Goal: Task Accomplishment & Management: Manage account settings

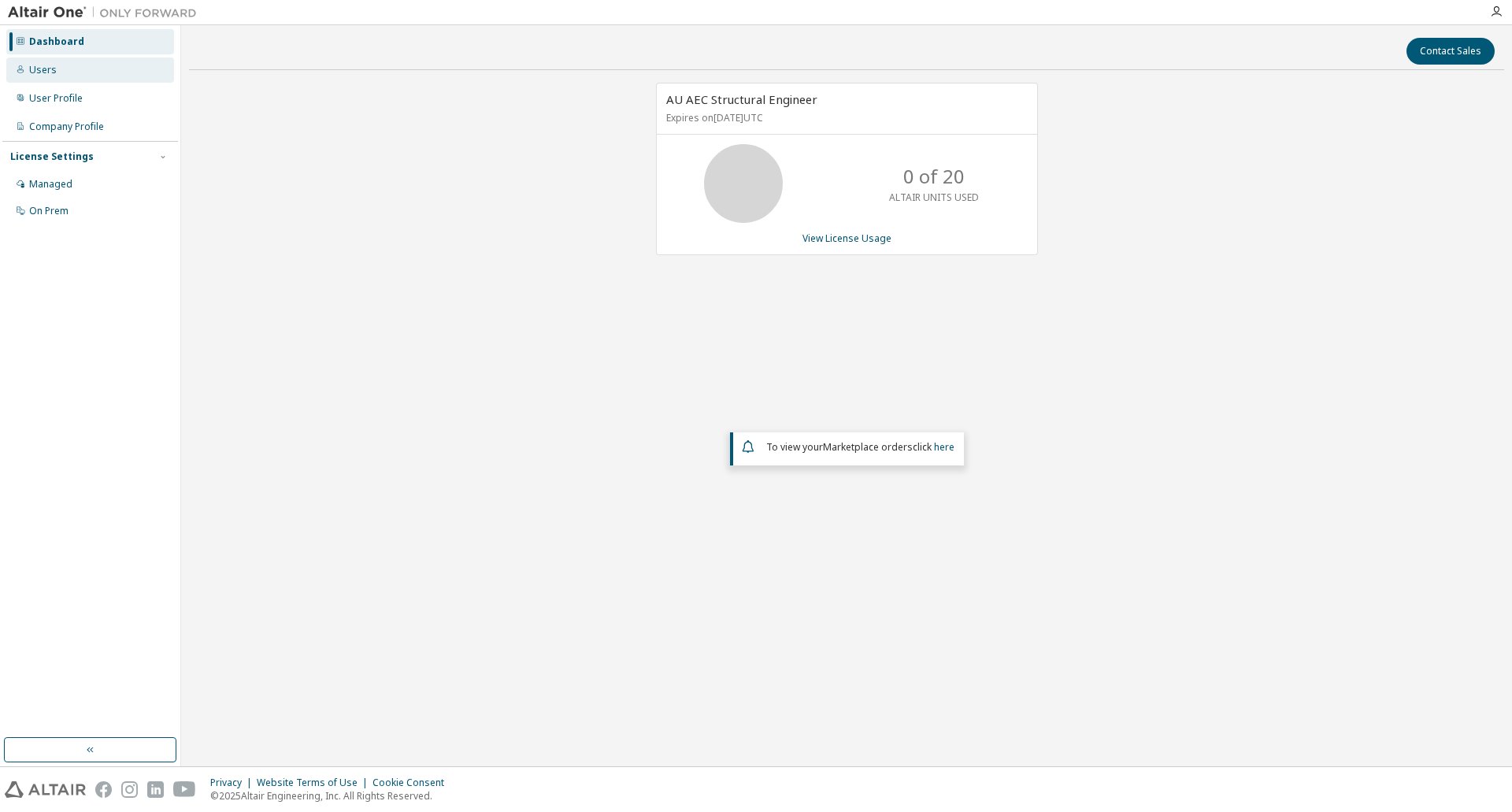
click at [100, 77] on div "Users" at bounding box center [90, 70] width 167 height 26
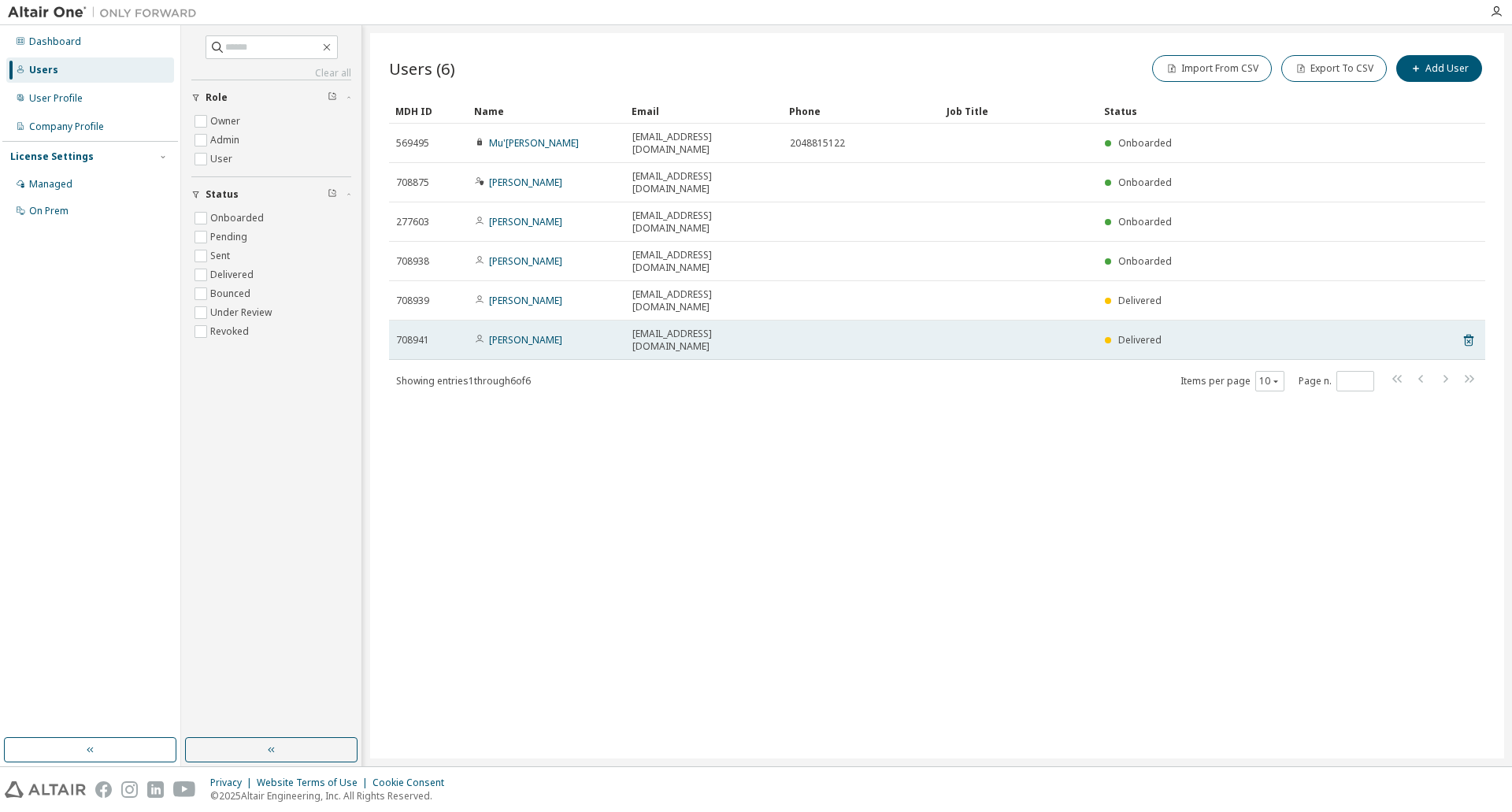
drag, startPoint x: 678, startPoint y: 281, endPoint x: 660, endPoint y: 285, distance: 18.4
click at [678, 328] on span "[EMAIL_ADDRESS][DOMAIN_NAME]" at bounding box center [704, 340] width 144 height 26
click at [526, 333] on link "[PERSON_NAME]" at bounding box center [525, 339] width 73 height 13
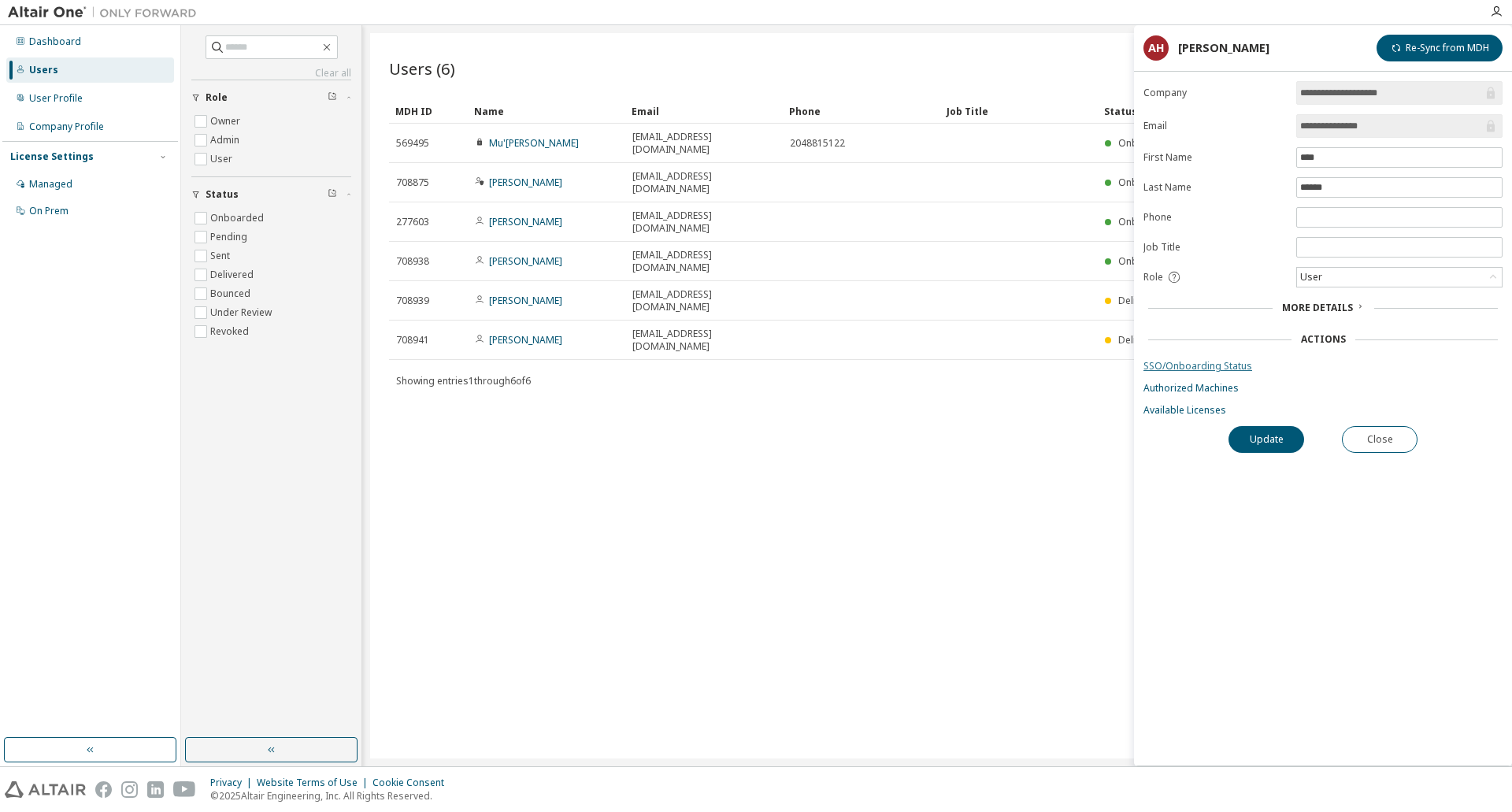
click at [1392, 360] on link "SSO/Onboarding Status" at bounding box center [1323, 366] width 359 height 12
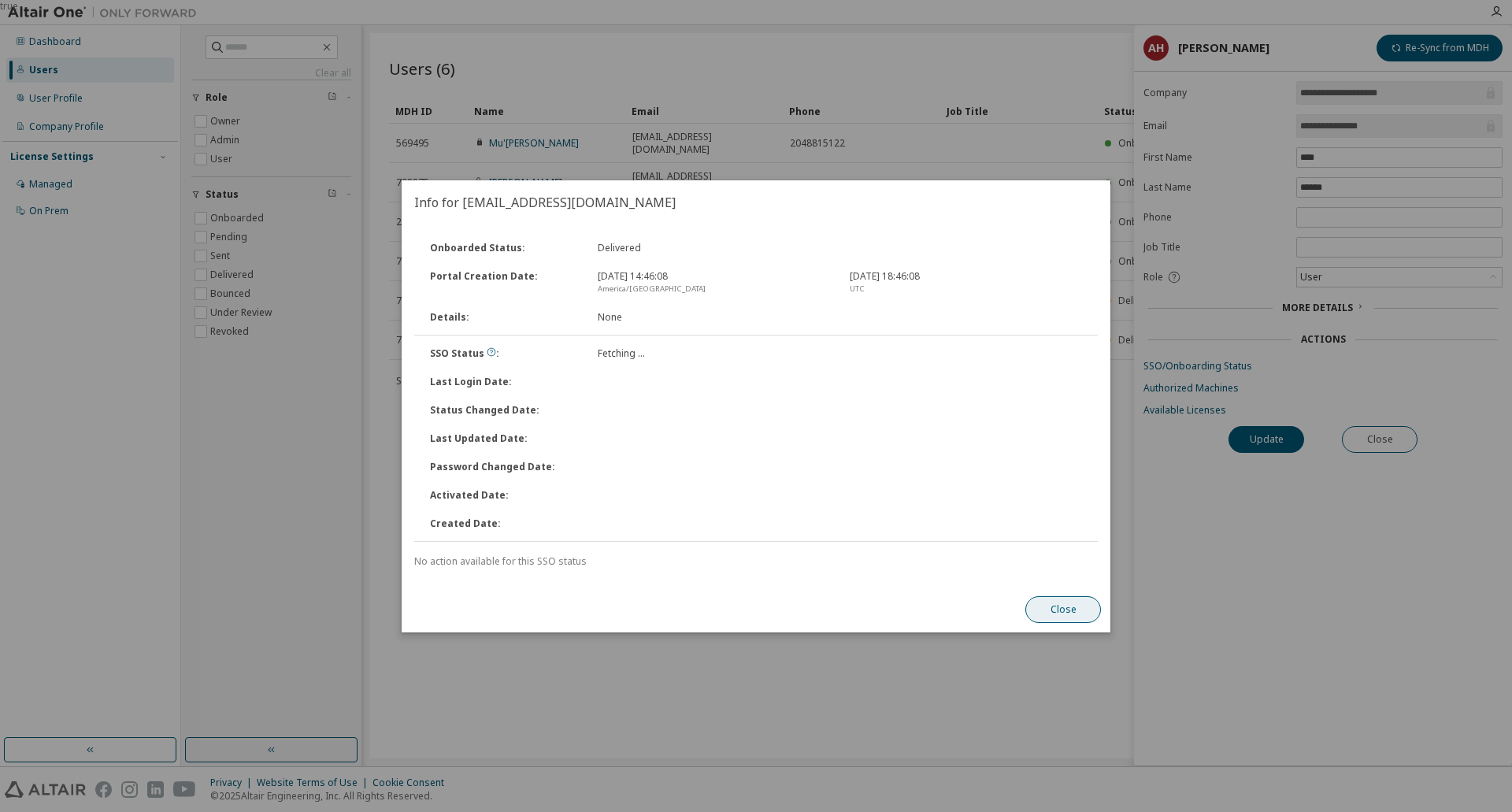
click at [1073, 607] on button "Close" at bounding box center [1063, 609] width 76 height 26
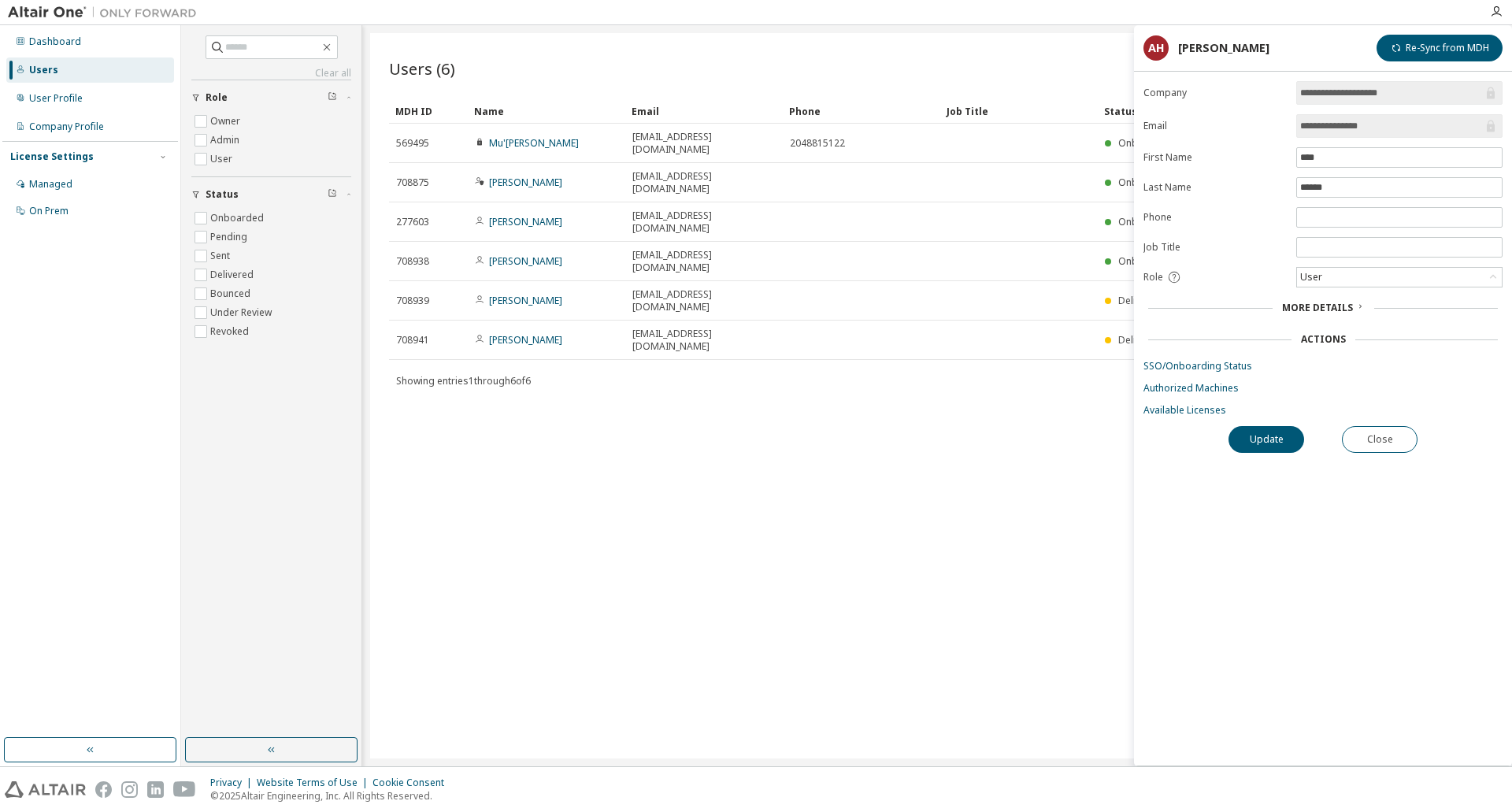
click at [1308, 307] on span "More Details" at bounding box center [1317, 307] width 70 height 13
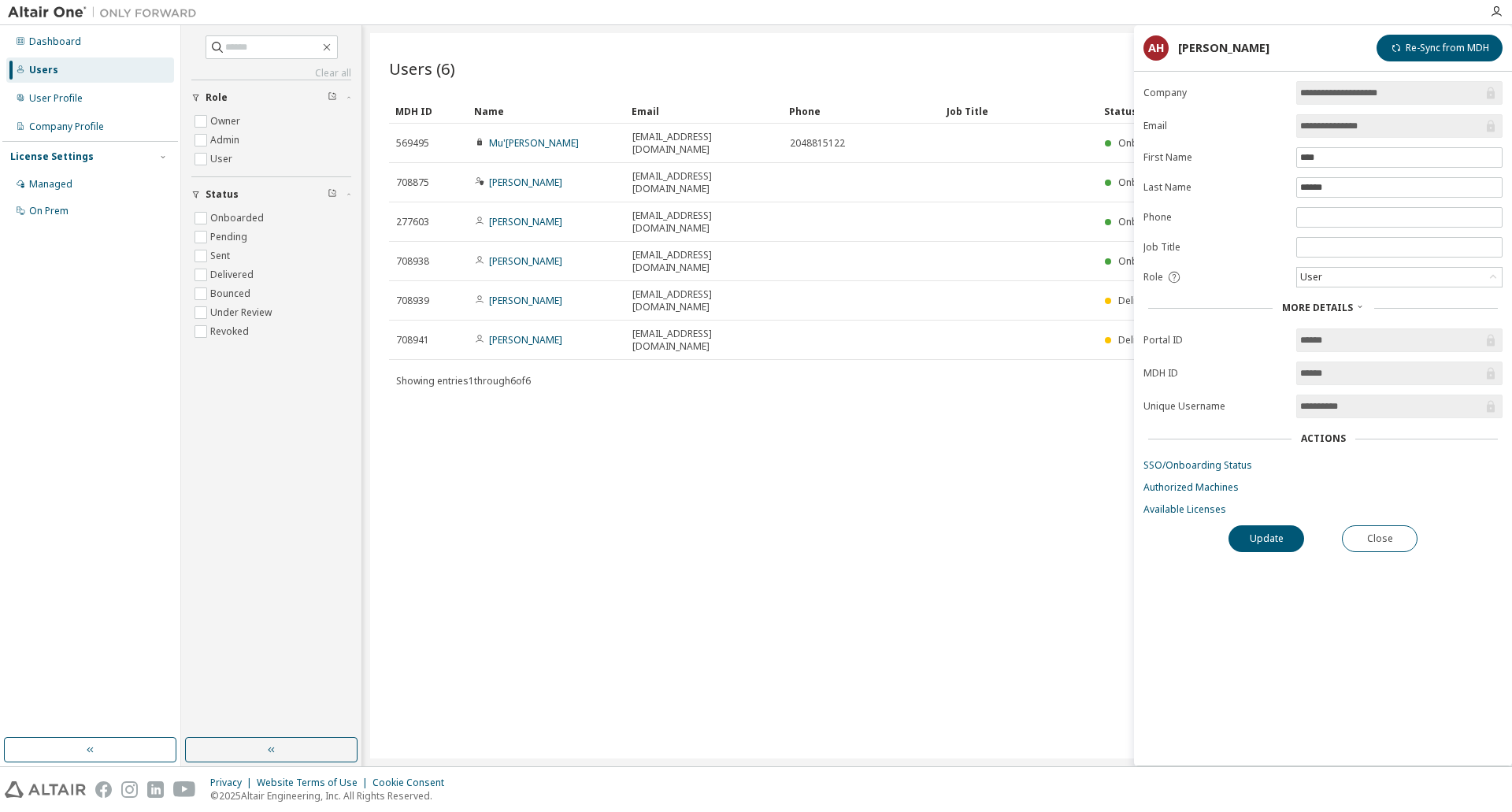
click at [1311, 306] on span "More Details" at bounding box center [1317, 307] width 70 height 13
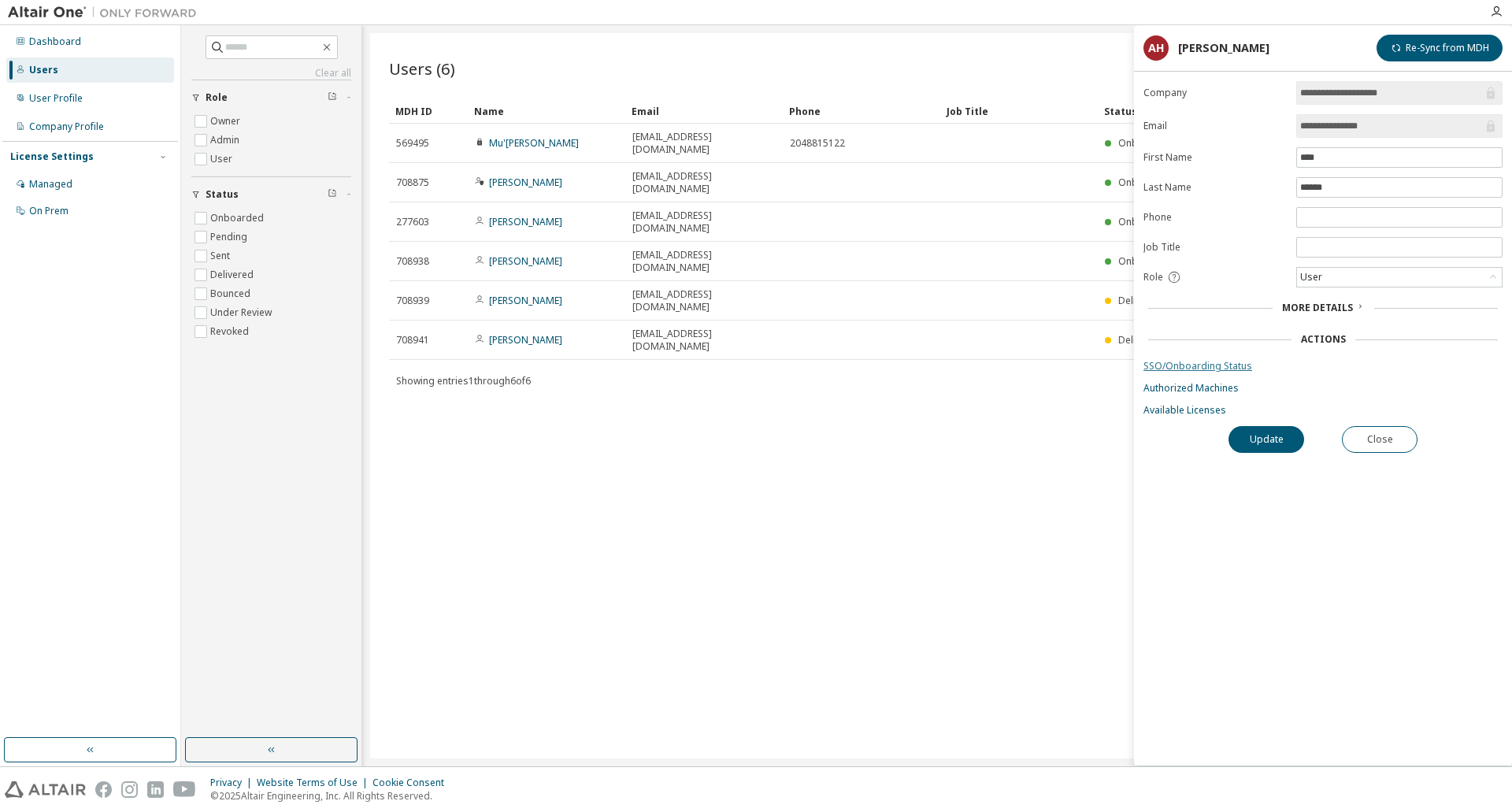
click at [1235, 365] on link "SSO/Onboarding Status" at bounding box center [1323, 366] width 359 height 12
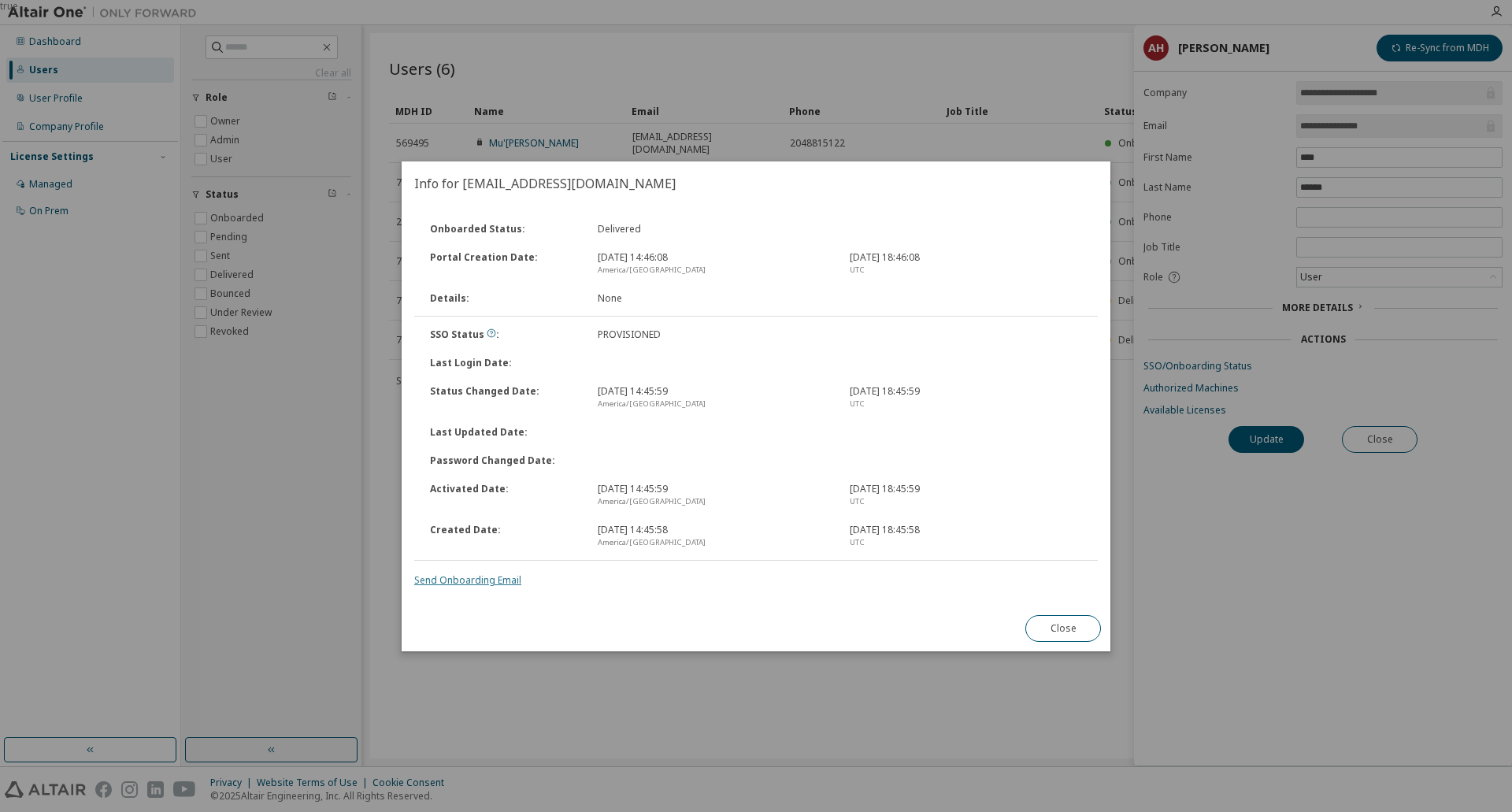
click at [478, 576] on link "Send Onboarding Email" at bounding box center [468, 579] width 107 height 13
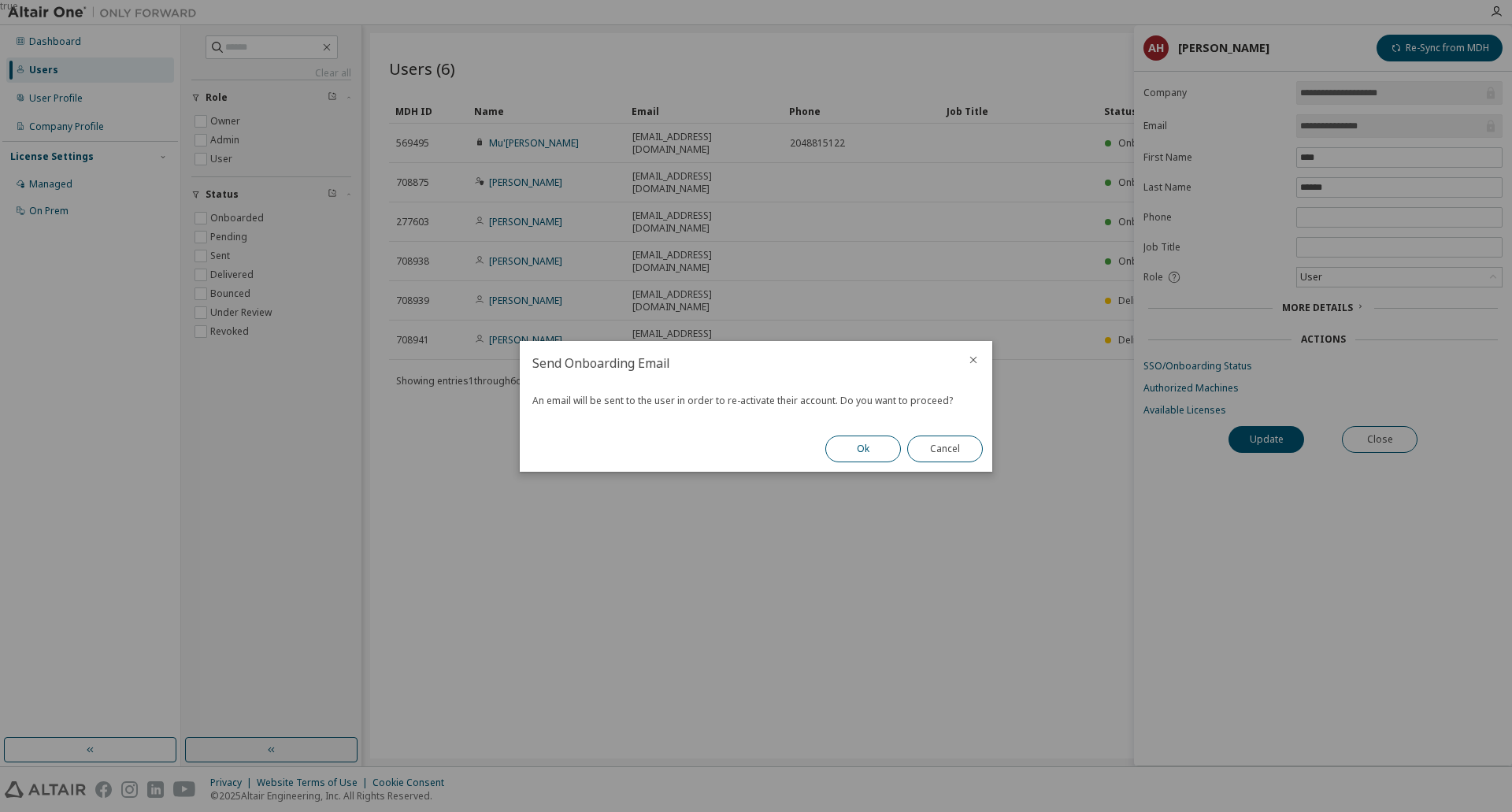
click at [859, 447] on button "Ok" at bounding box center [863, 448] width 76 height 26
drag, startPoint x: 948, startPoint y: 451, endPoint x: 1066, endPoint y: 485, distance: 122.8
click at [948, 451] on button "Close" at bounding box center [945, 448] width 76 height 26
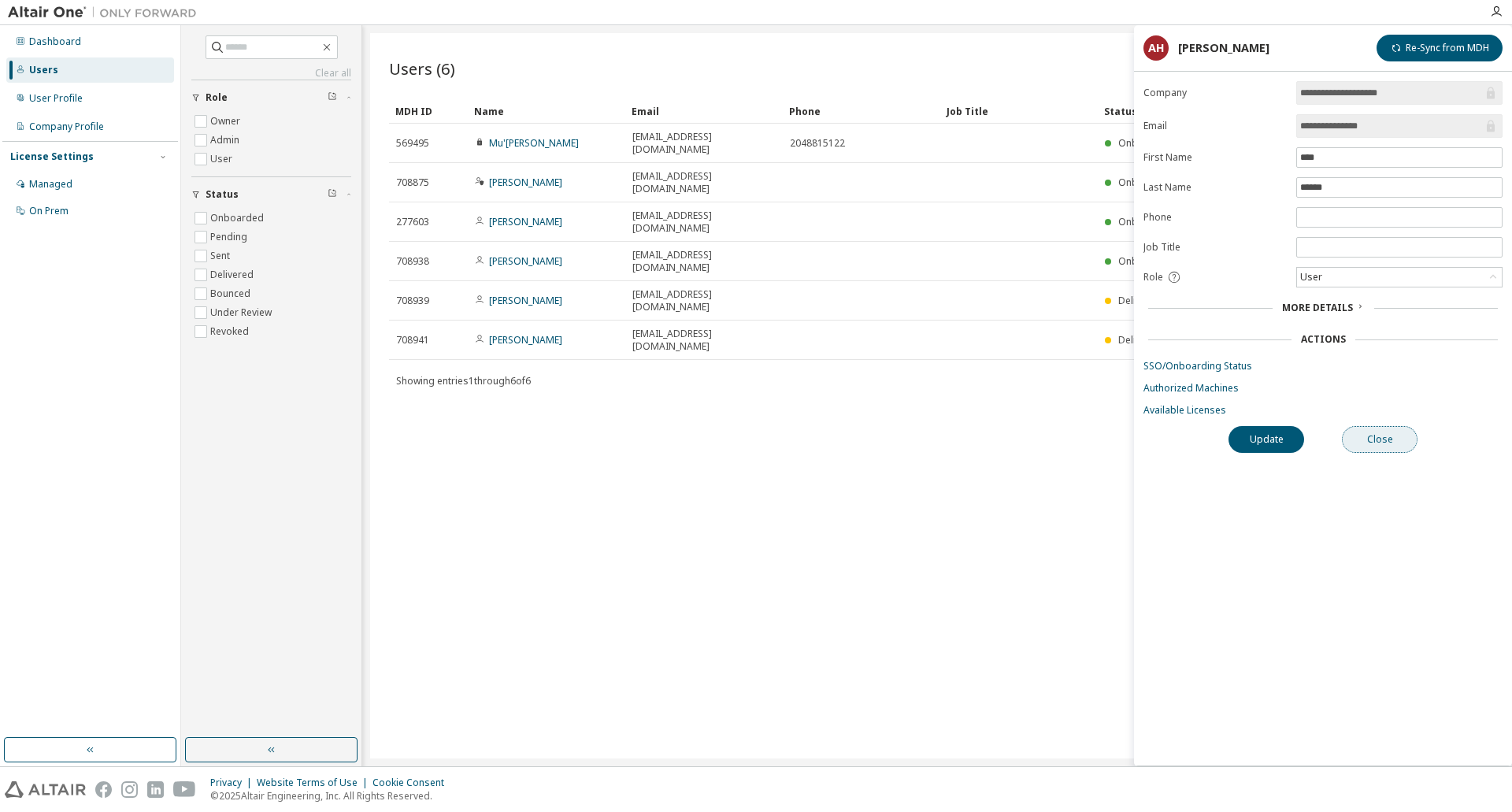
click at [1376, 430] on button "Close" at bounding box center [1379, 439] width 76 height 26
